Goal: Task Accomplishment & Management: Use online tool/utility

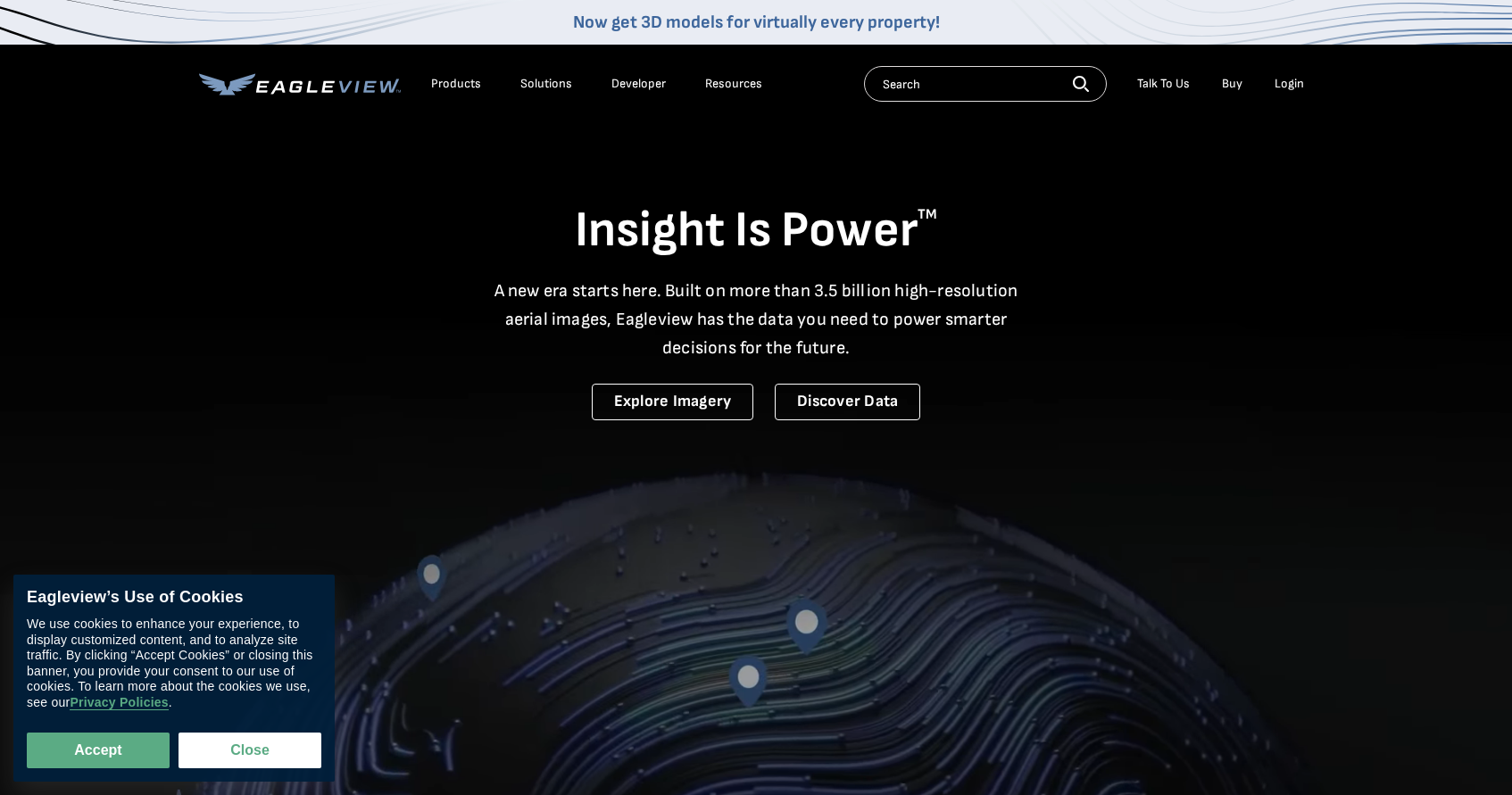
click at [1287, 81] on div "Login" at bounding box center [1289, 84] width 29 height 16
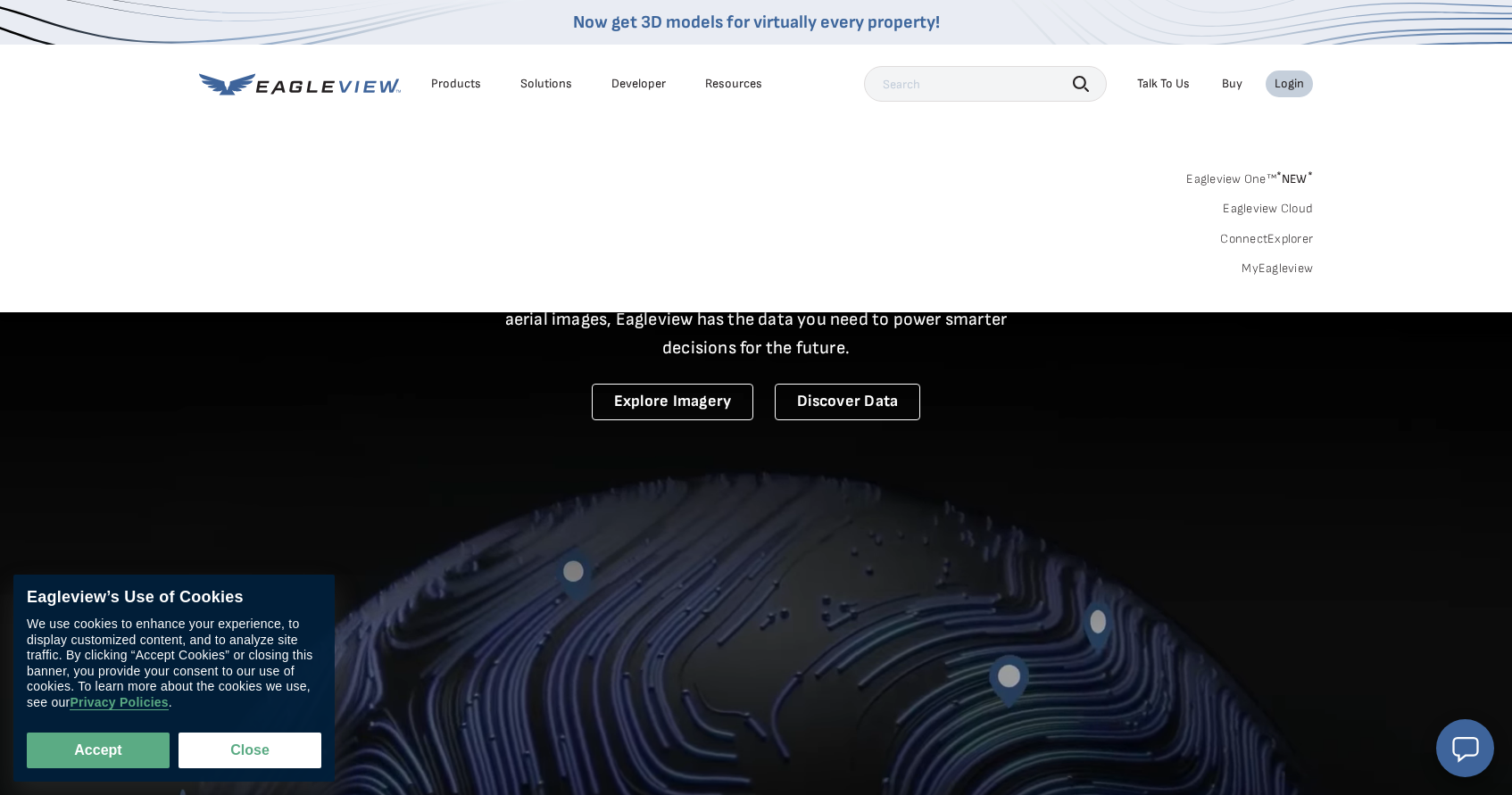
click at [1248, 267] on link "MyEagleview" at bounding box center [1277, 269] width 71 height 16
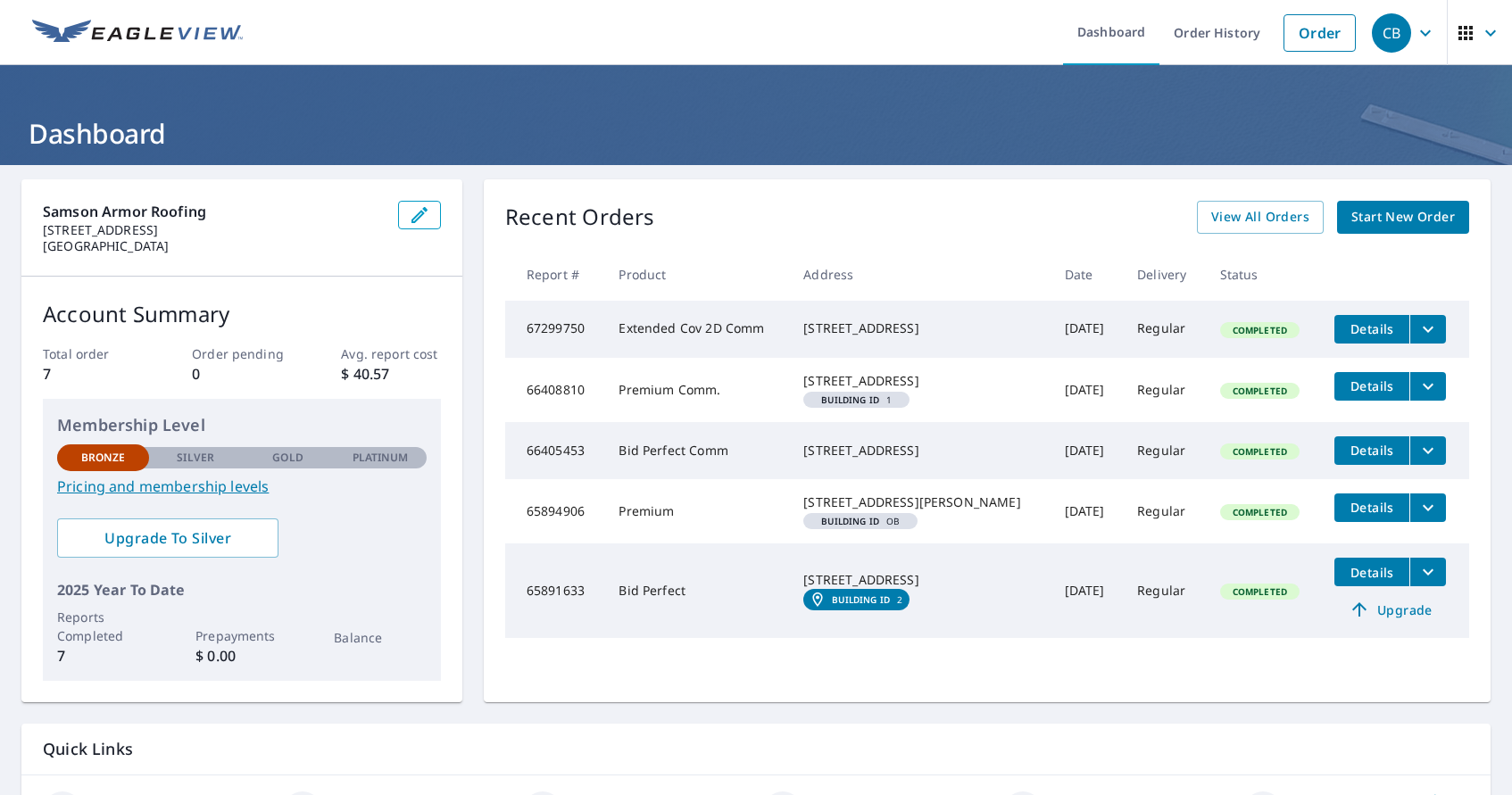
click at [1369, 331] on span "Details" at bounding box center [1371, 329] width 54 height 17
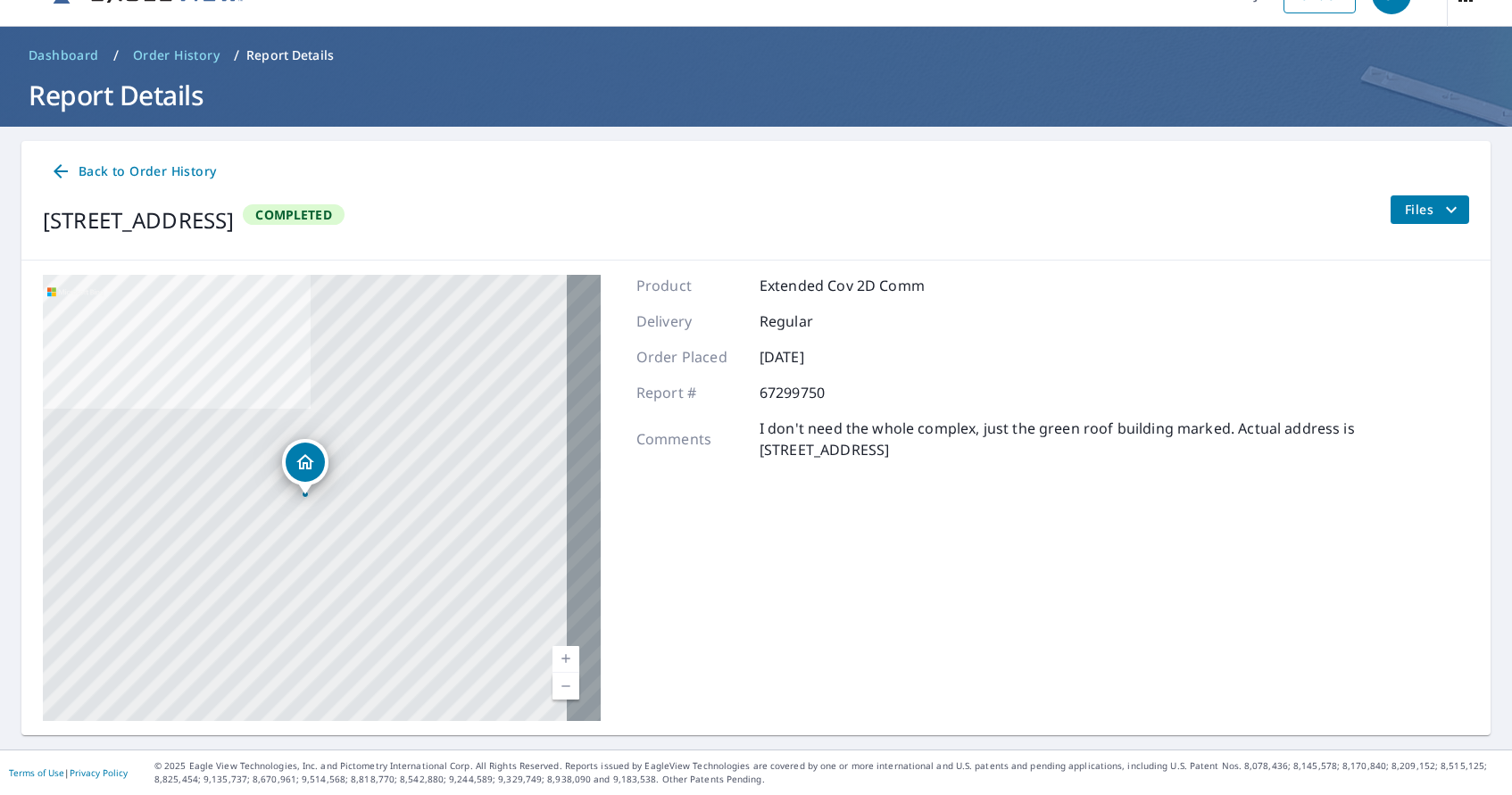
scroll to position [67, 0]
click at [1427, 199] on span "Files" at bounding box center [1433, 209] width 58 height 21
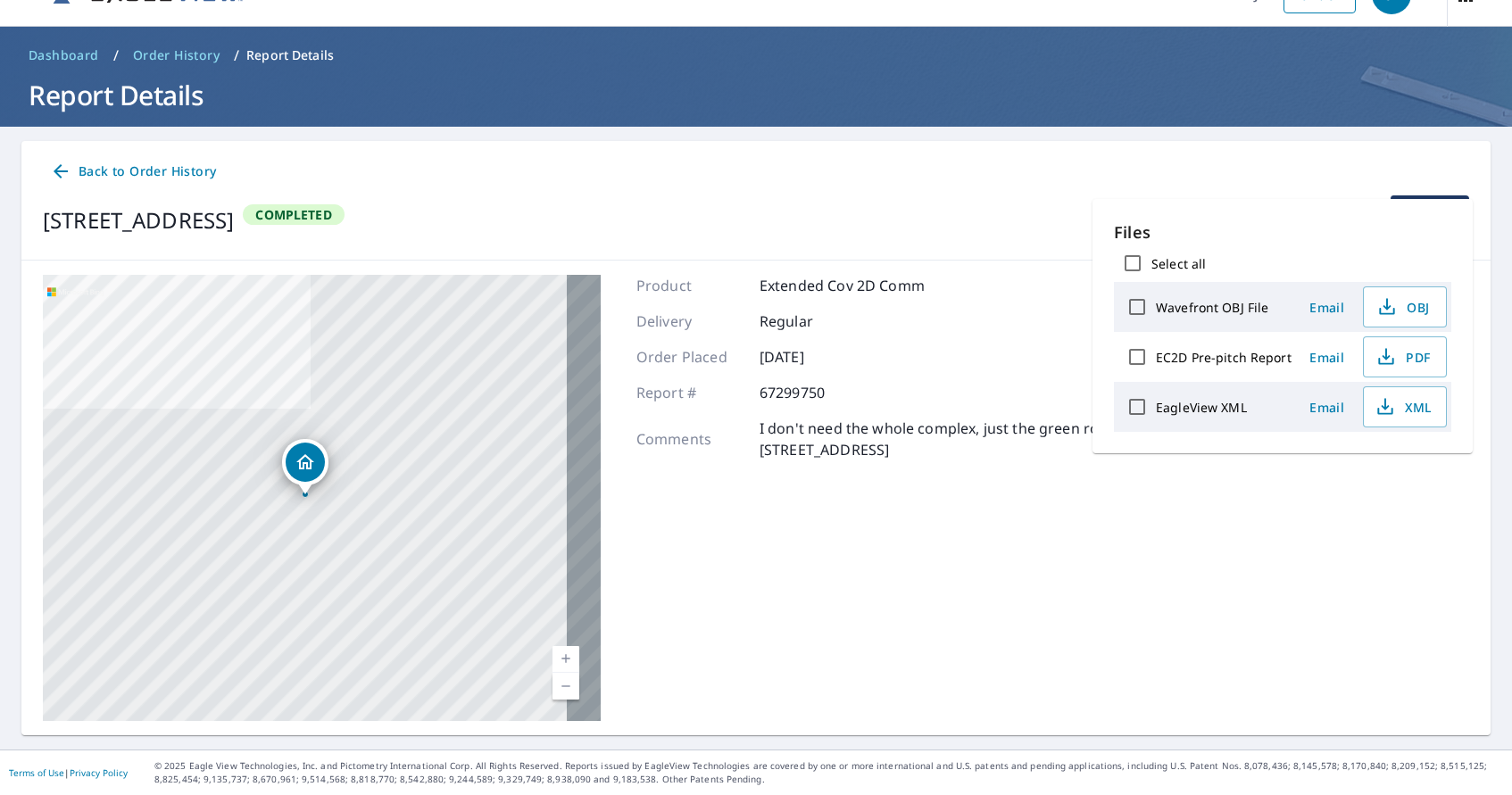
click at [1172, 359] on label "EC2D Pre-pitch Report" at bounding box center [1223, 357] width 135 height 17
click at [1156, 359] on input "EC2D Pre-pitch Report" at bounding box center [1137, 356] width 37 height 37
checkbox input "true"
click at [1349, 470] on icon "button" at bounding box center [1345, 469] width 21 height 21
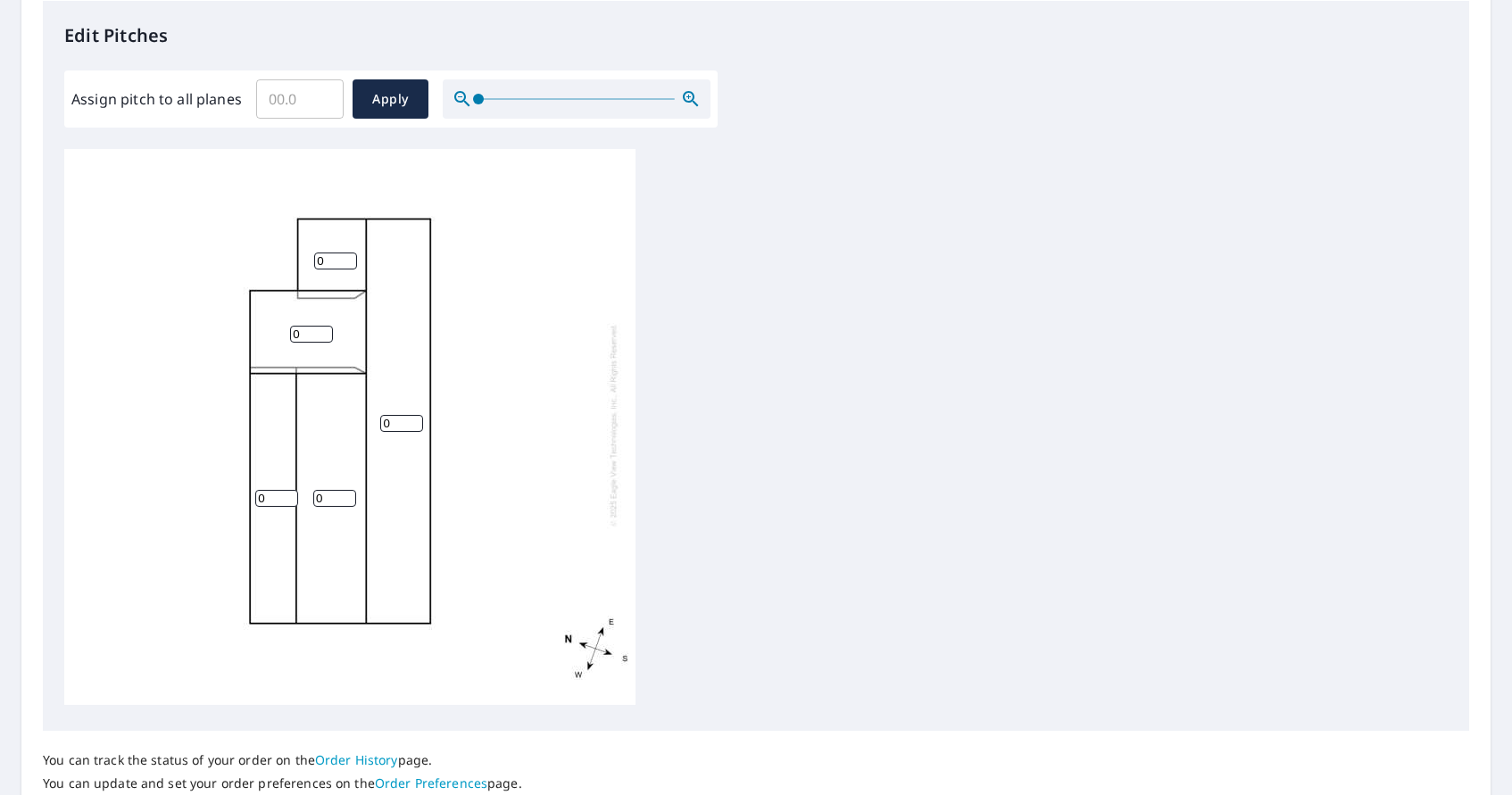
scroll to position [486, 0]
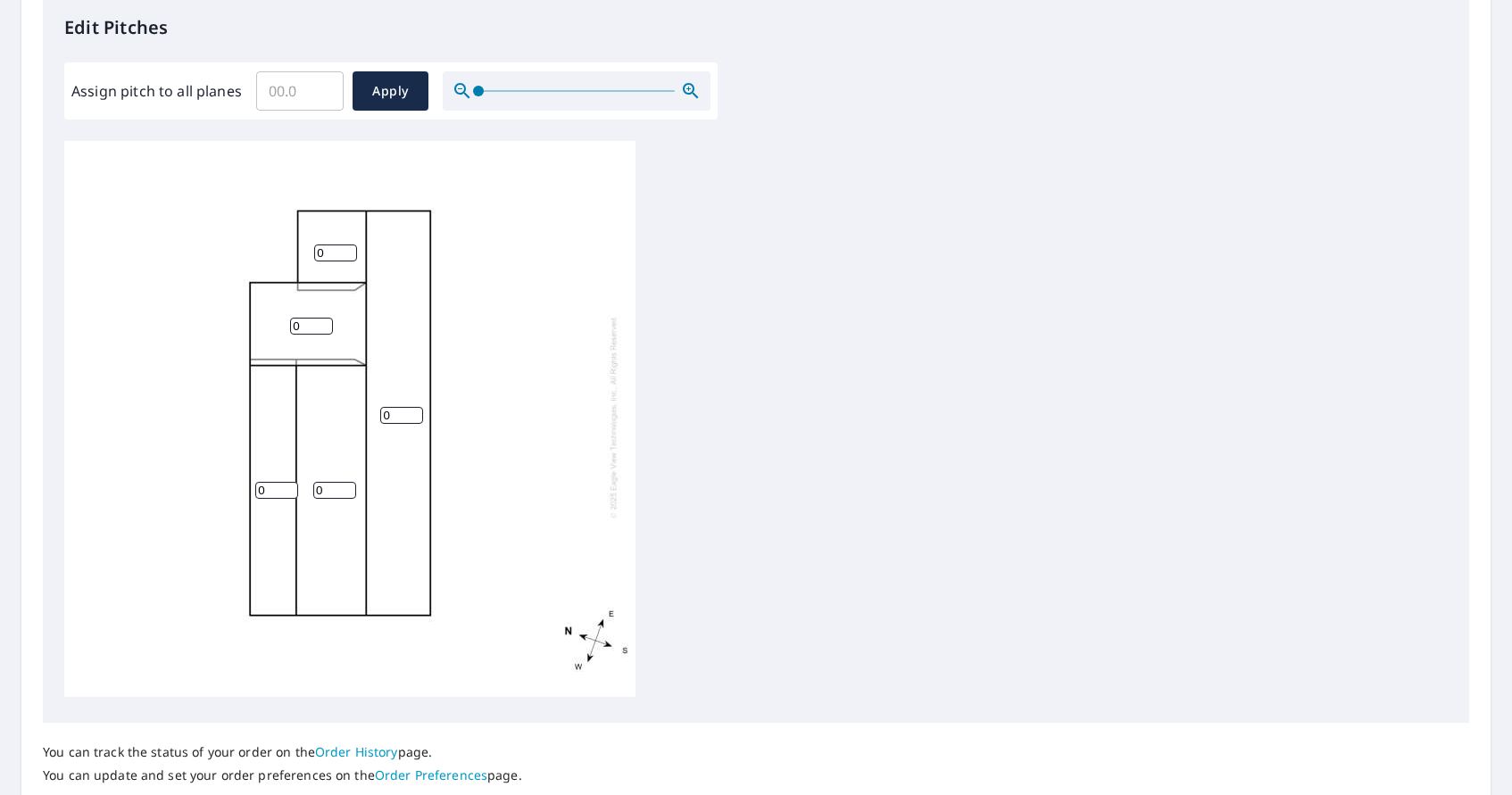
drag, startPoint x: 326, startPoint y: 258, endPoint x: 313, endPoint y: 258, distance: 13.0
click at [313, 258] on div "0 0 0 0 0" at bounding box center [349, 416] width 571 height 560
type input "3"
click at [301, 323] on input "0" at bounding box center [311, 326] width 43 height 17
click at [275, 321] on div "0 0 0 0 3" at bounding box center [349, 416] width 571 height 560
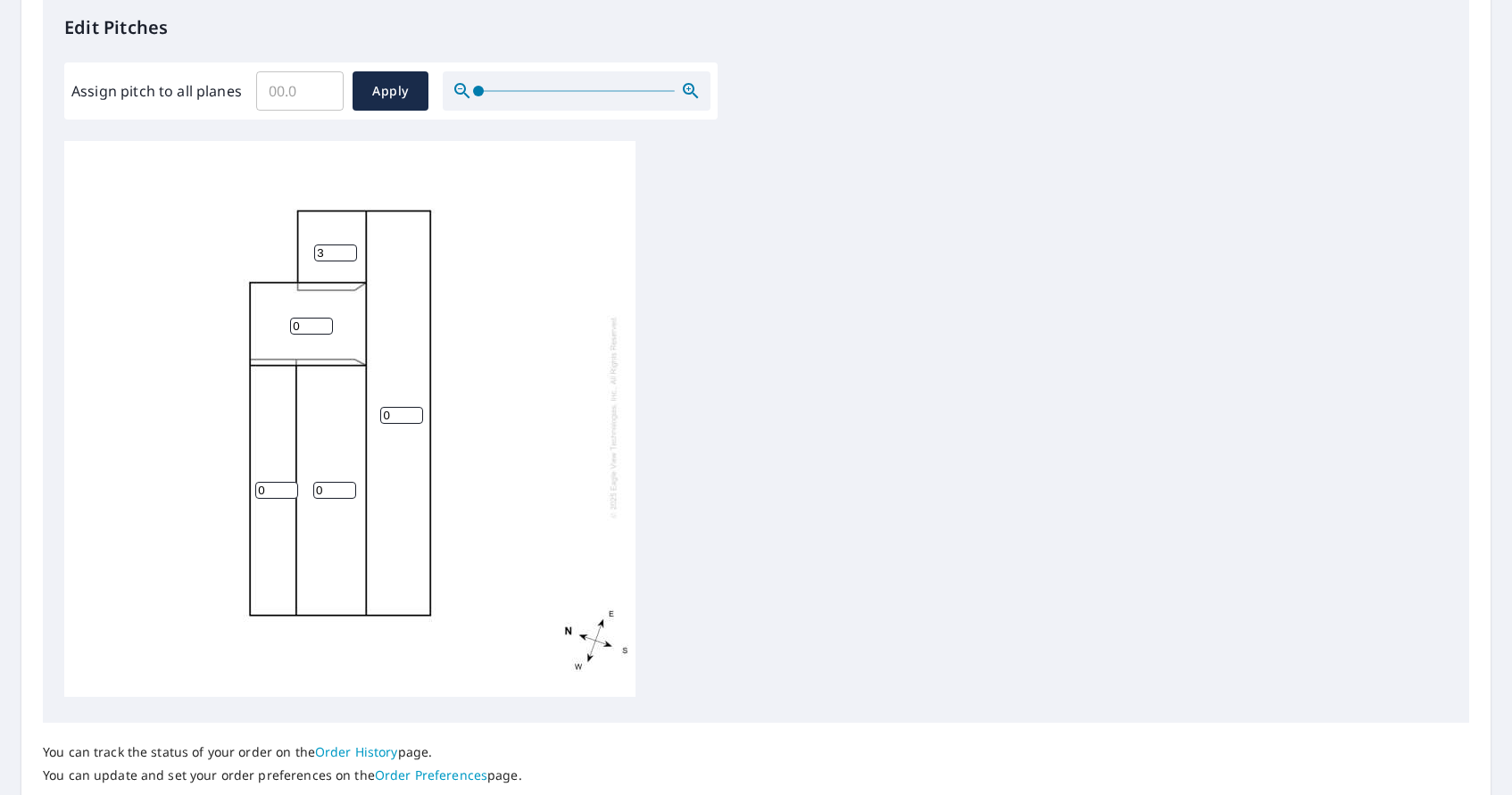
click at [298, 328] on input "0" at bounding box center [311, 326] width 43 height 17
type input "0"
type input "3"
click at [265, 488] on input "0" at bounding box center [276, 490] width 43 height 17
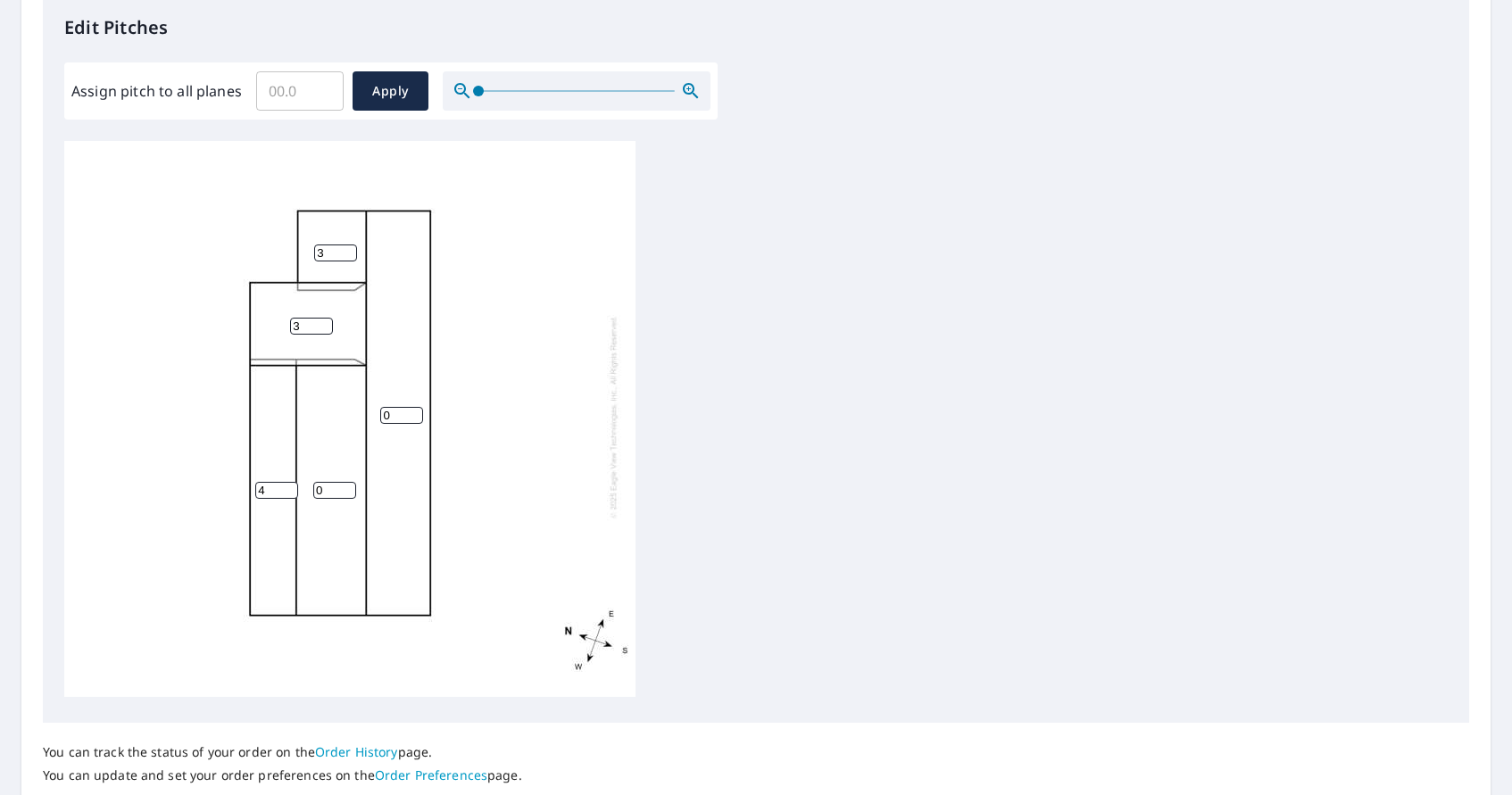
type input "4"
click at [327, 488] on input "0" at bounding box center [334, 490] width 43 height 17
type input "4"
click at [406, 415] on input "0" at bounding box center [401, 415] width 43 height 17
type input "4"
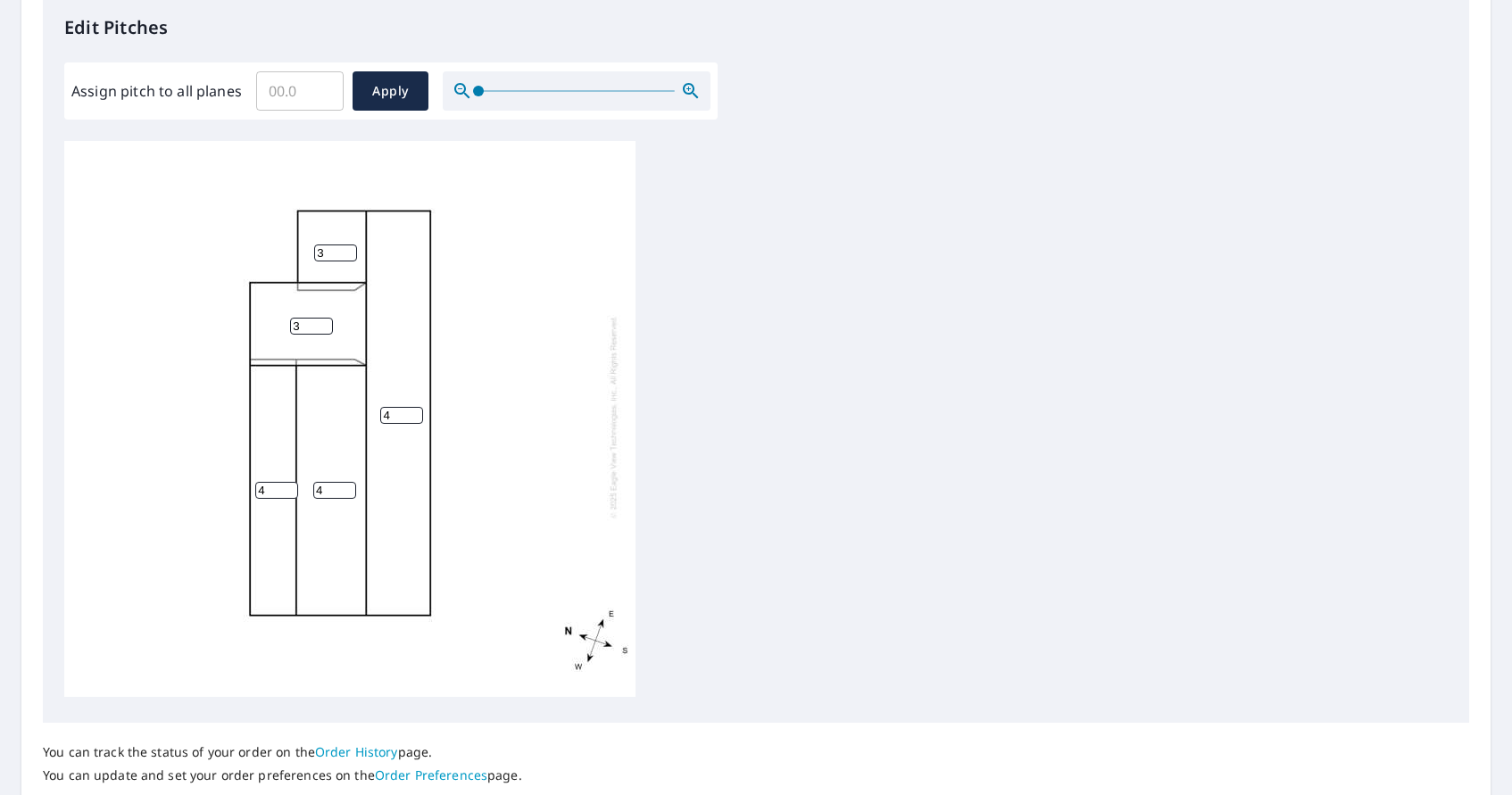
click at [264, 489] on input "4" at bounding box center [276, 490] width 43 height 17
type input "2"
click at [396, 114] on div "Assign pitch to all planes ​ Apply" at bounding box center [390, 90] width 653 height 58
click at [399, 99] on span "Apply" at bounding box center [390, 91] width 48 height 22
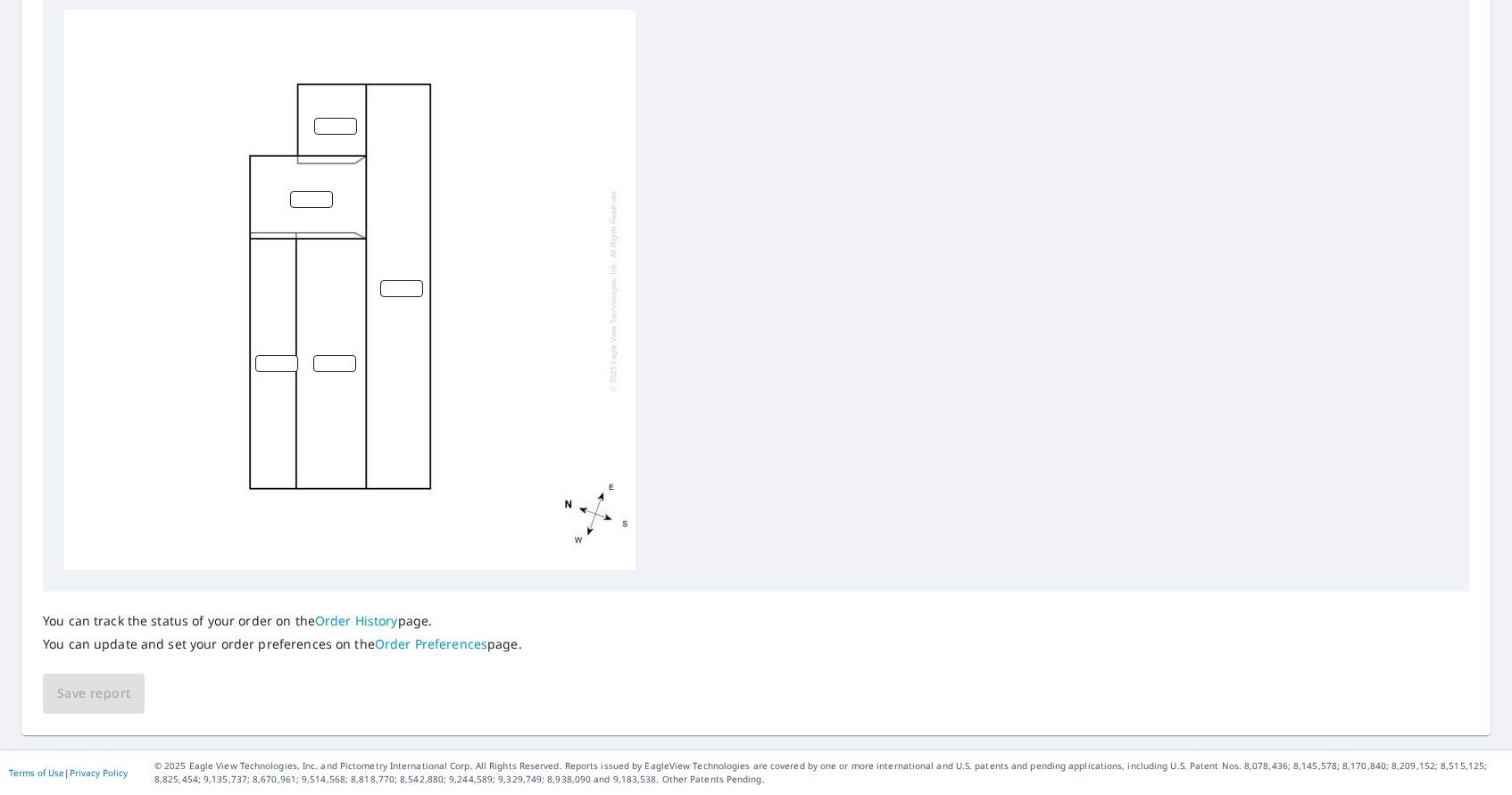
scroll to position [646, 0]
click at [349, 118] on input "1" at bounding box center [335, 126] width 43 height 17
click at [349, 118] on input "2" at bounding box center [335, 126] width 43 height 17
click at [349, 118] on input "3" at bounding box center [335, 126] width 43 height 17
type input "4"
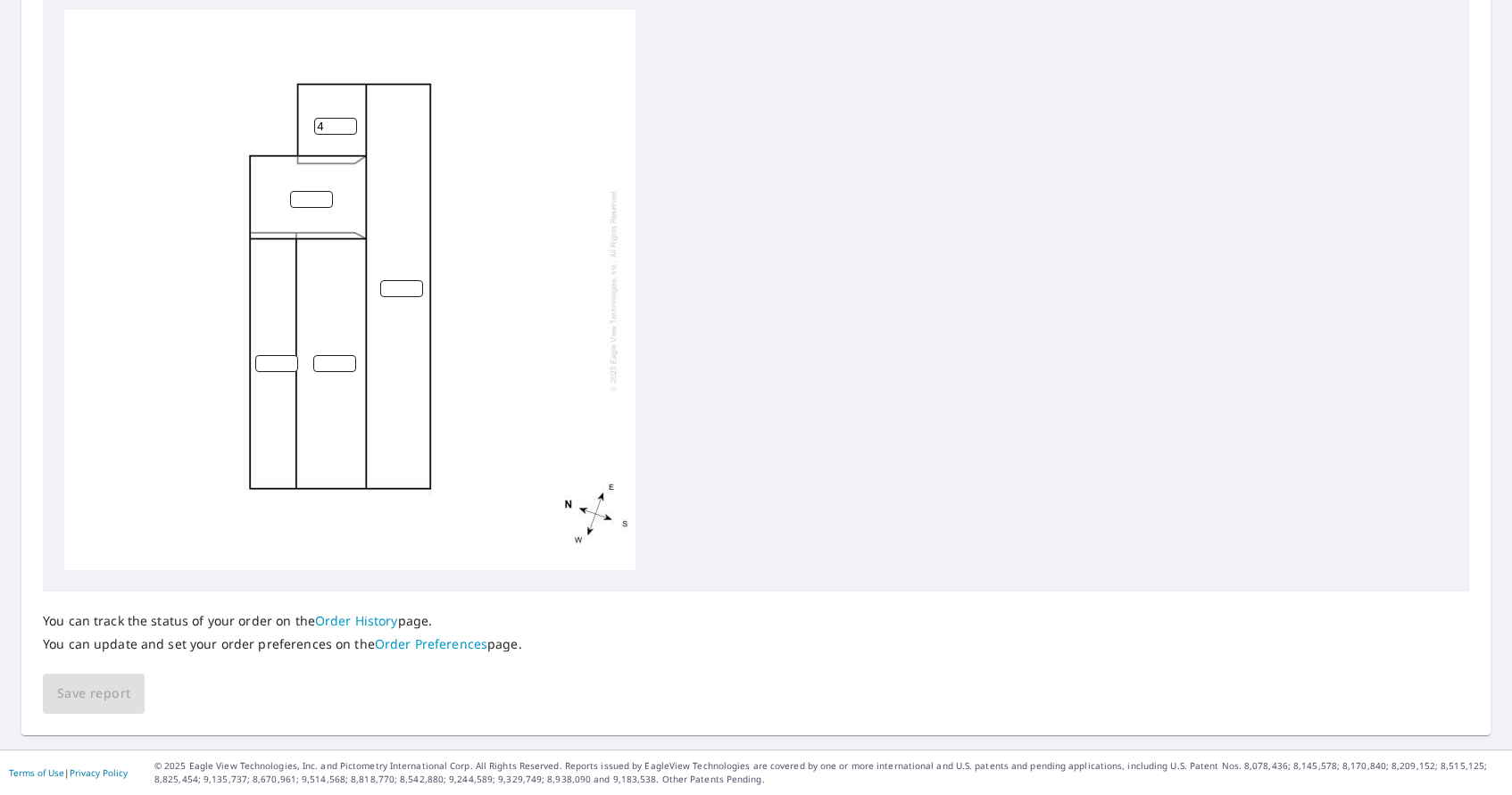
click at [349, 118] on input "4" at bounding box center [335, 126] width 43 height 17
click at [324, 191] on input "1" at bounding box center [311, 199] width 43 height 17
click at [324, 191] on input "2" at bounding box center [311, 199] width 43 height 17
click at [324, 191] on input "3" at bounding box center [311, 199] width 43 height 17
type input "4"
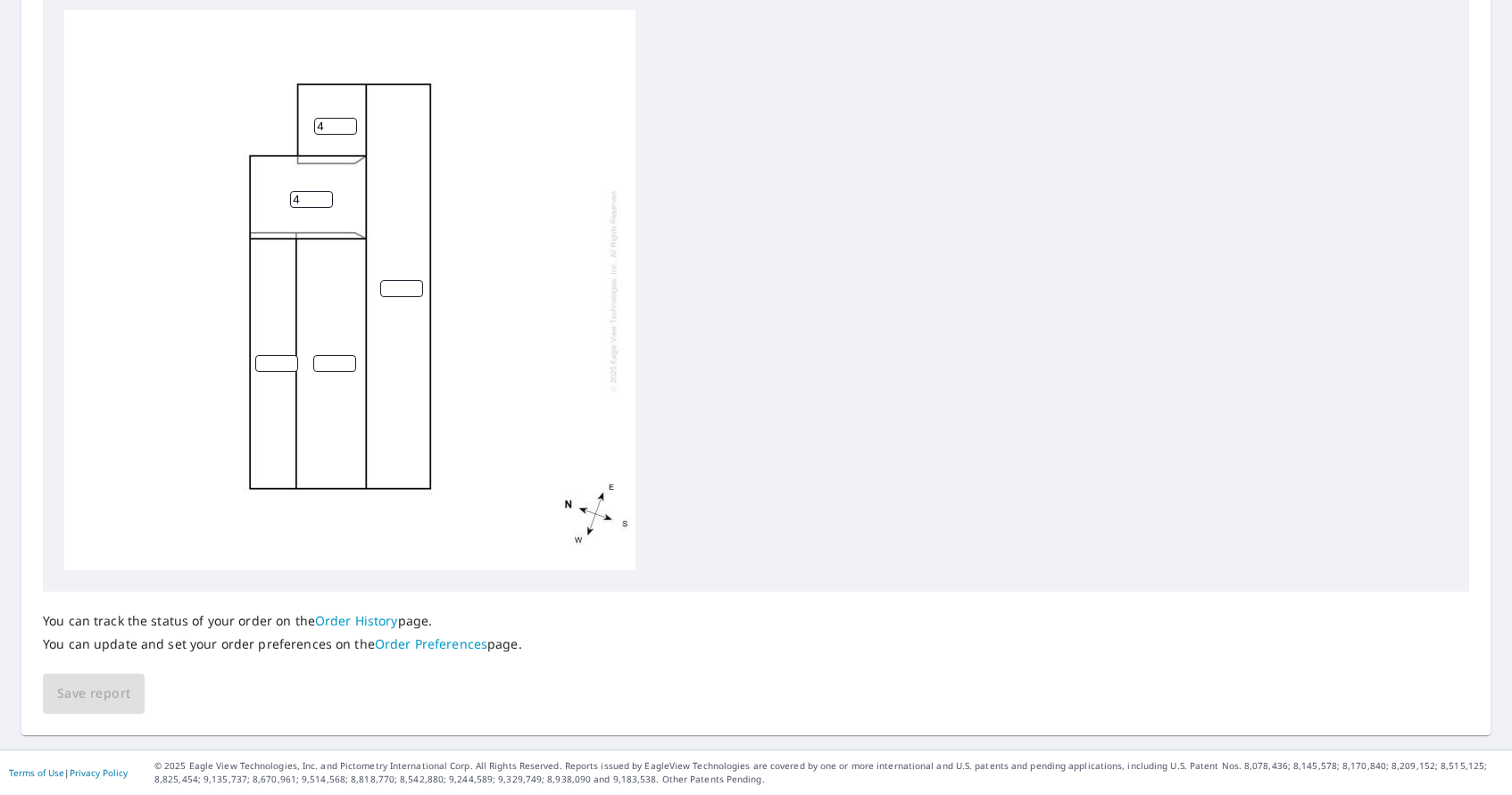
click at [324, 191] on input "4" at bounding box center [311, 199] width 43 height 17
click at [289, 355] on input "1" at bounding box center [276, 364] width 43 height 17
type input "2"
click at [289, 355] on input "2" at bounding box center [276, 364] width 43 height 17
click at [349, 355] on input "1" at bounding box center [334, 364] width 43 height 17
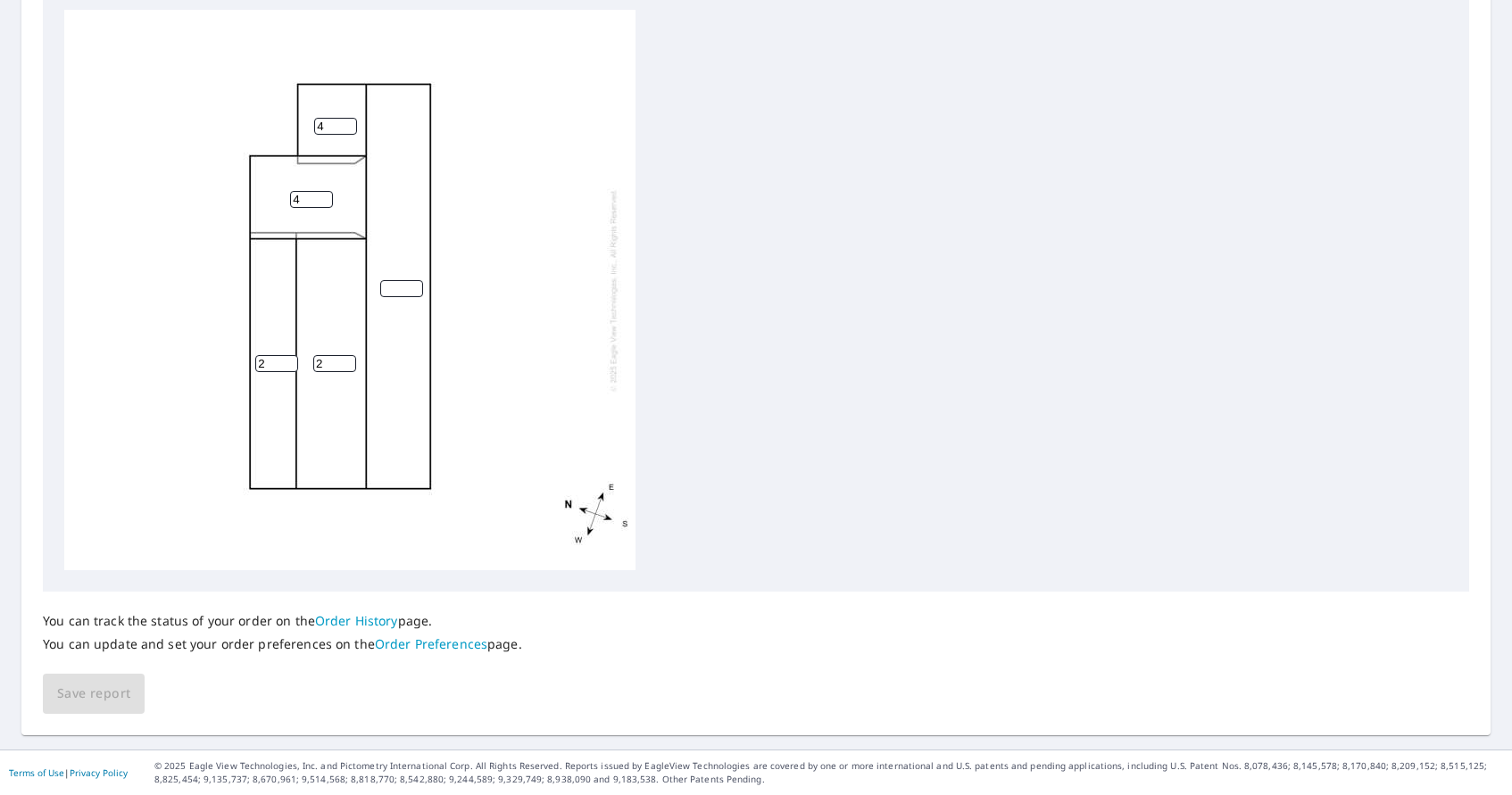
click at [349, 355] on input "2" at bounding box center [334, 364] width 43 height 17
click at [349, 355] on input "3" at bounding box center [334, 364] width 43 height 17
type input "4"
click at [349, 355] on input "4" at bounding box center [334, 364] width 43 height 17
click at [413, 281] on input "1" at bounding box center [401, 289] width 43 height 17
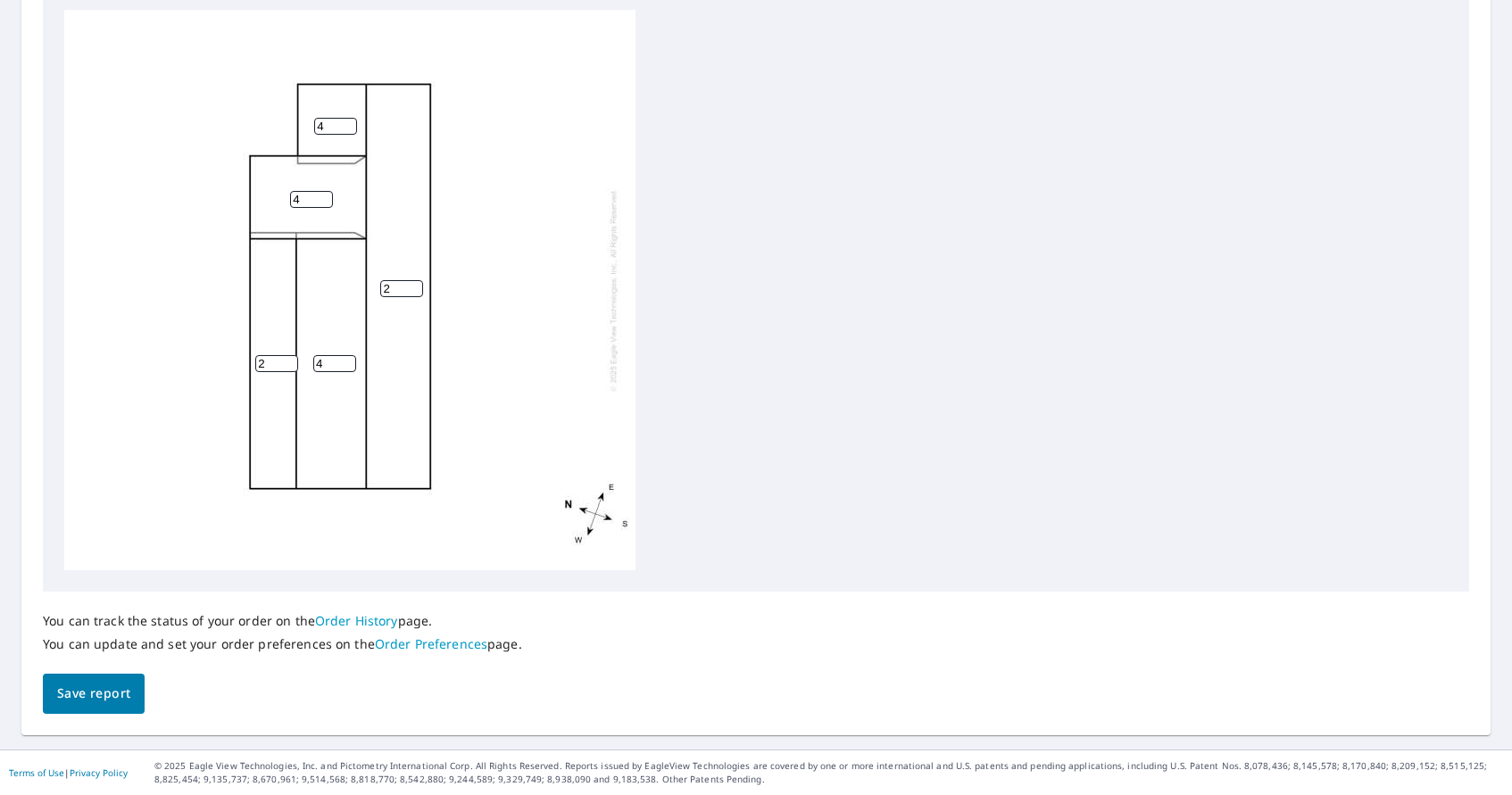
click at [413, 281] on input "2" at bounding box center [401, 289] width 43 height 17
click at [413, 281] on input "3" at bounding box center [401, 289] width 43 height 17
type input "4"
click at [413, 281] on input "4" at bounding box center [401, 289] width 43 height 17
click at [99, 683] on span "Save report" at bounding box center [94, 694] width 73 height 22
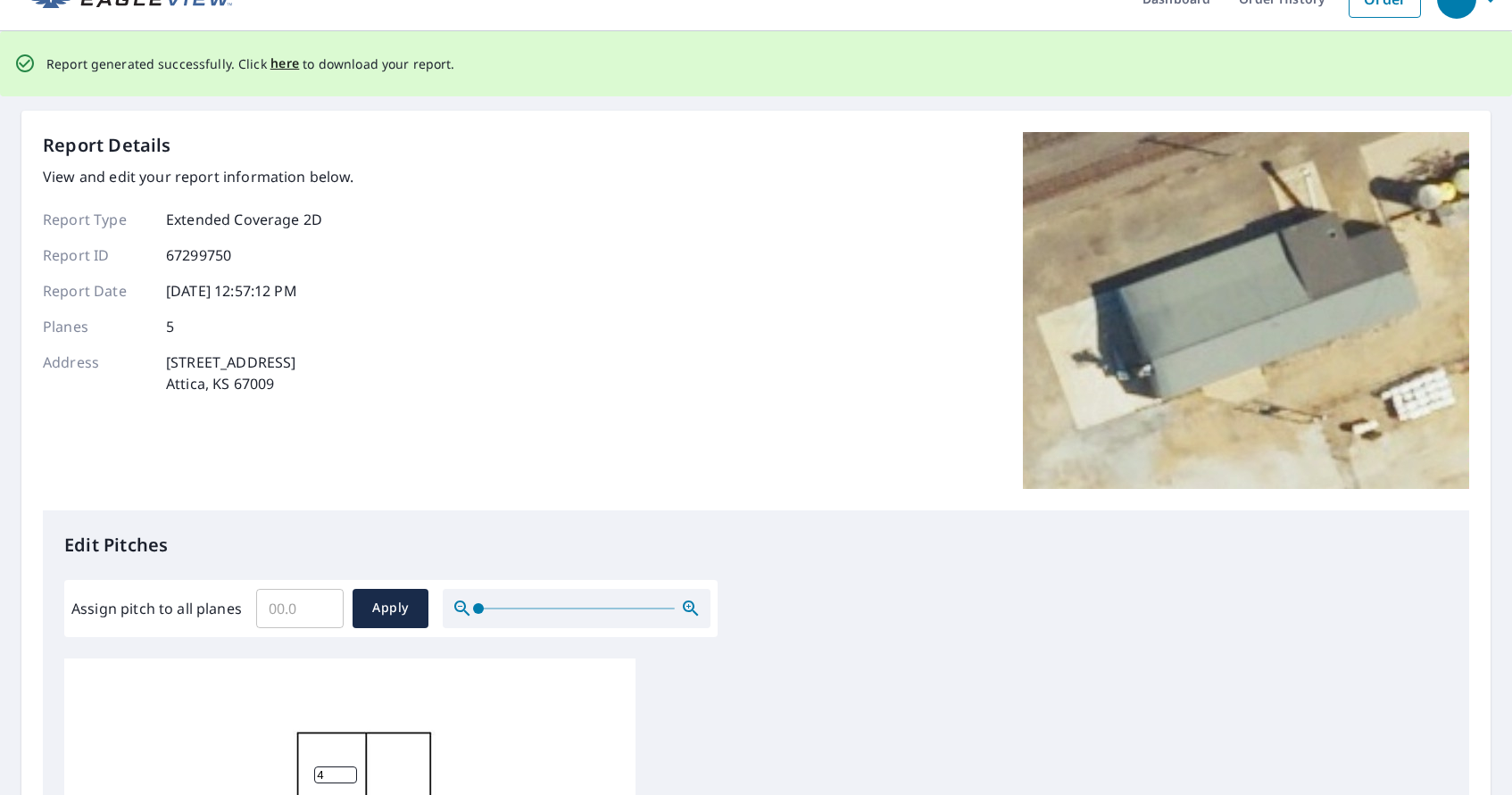
scroll to position [37, 0]
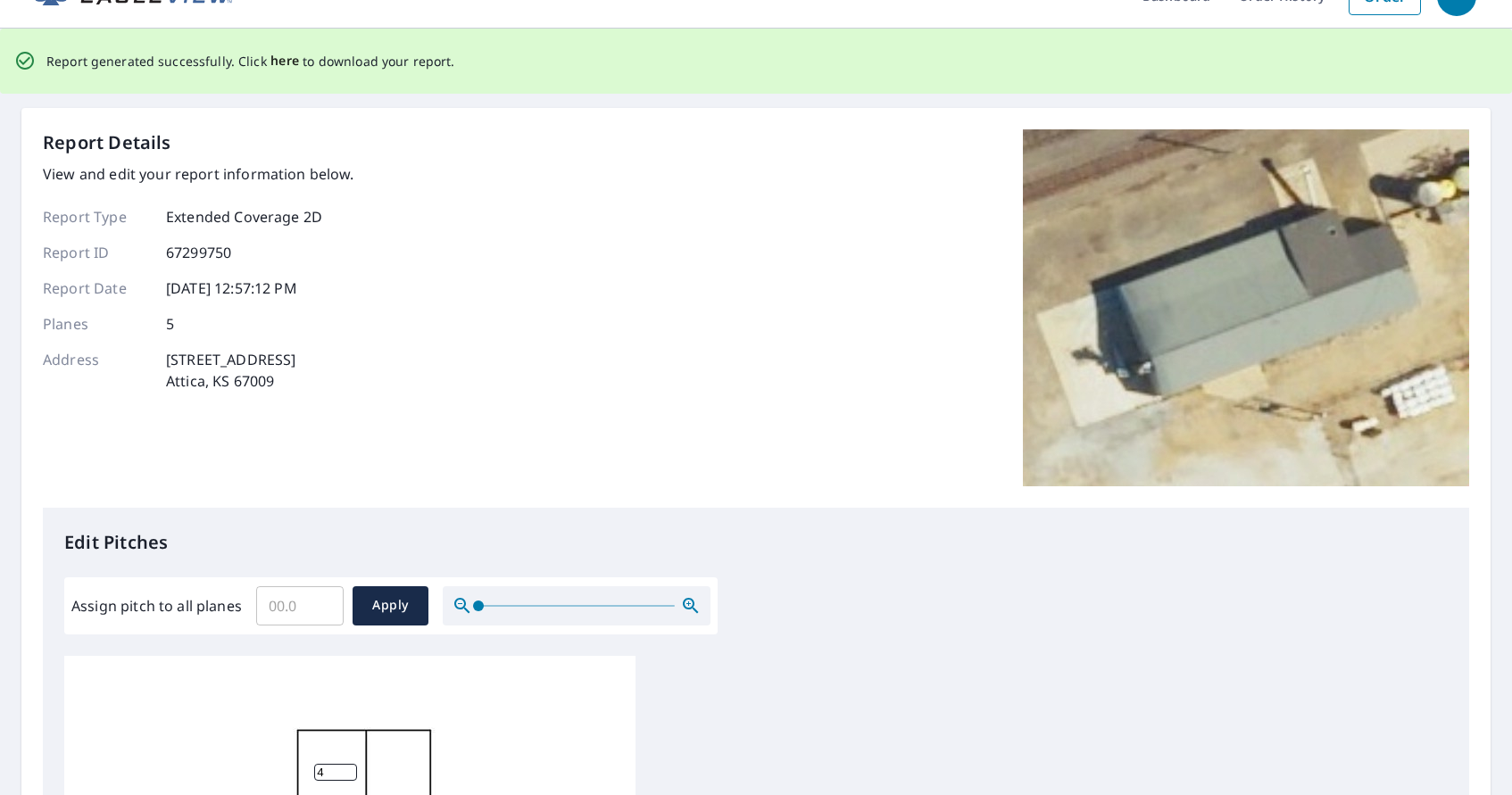
click at [287, 66] on span "here" at bounding box center [285, 61] width 29 height 22
